Goal: Go to known website: Go to known website

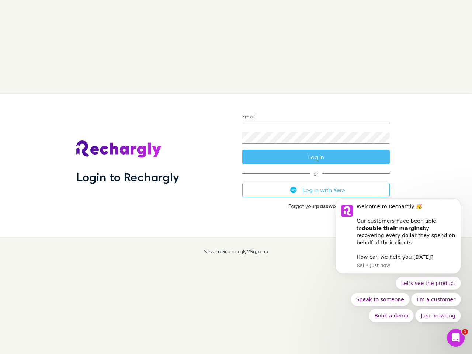
click at [236, 177] on div "Login to Rechargly" at bounding box center [153, 165] width 166 height 143
click at [316, 117] on input "Email" at bounding box center [316, 117] width 148 height 12
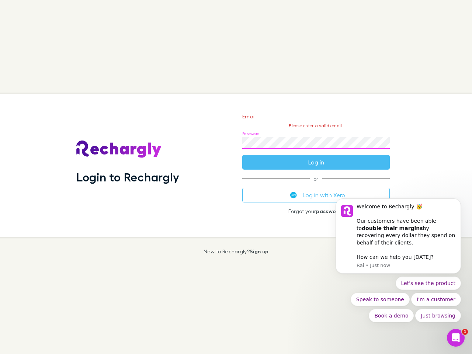
click at [316, 157] on form "Email Please enter a valid email. Password Log in" at bounding box center [316, 138] width 148 height 64
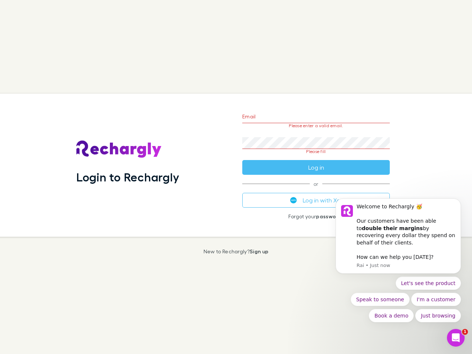
click at [316, 190] on div "Email Please enter a valid email. Password Please fill Log in or Log in with Xe…" at bounding box center [316, 165] width 159 height 143
click at [399, 240] on div "Welcome to Rechargly 🥳 ​ Our customers have been able to double their margins b…" at bounding box center [406, 225] width 99 height 44
click at [463, 208] on div "Login to Rechargly Email Please enter a valid email. Password Please fill Log i…" at bounding box center [233, 165] width 478 height 143
